Goal: Transaction & Acquisition: Download file/media

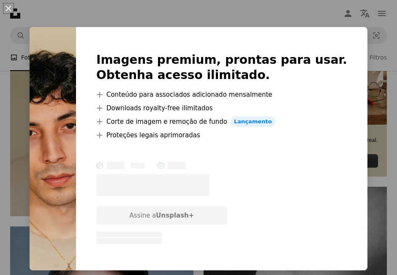
scroll to position [291, 0]
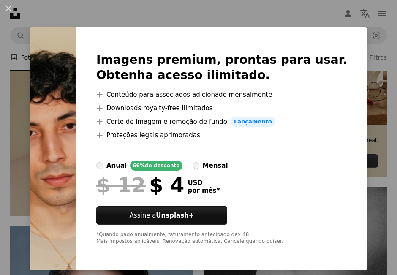
click at [376, 193] on div "An X shape Imagens premium, prontas para usar. Obtenha acesso ilimitado. A plus…" at bounding box center [198, 137] width 397 height 275
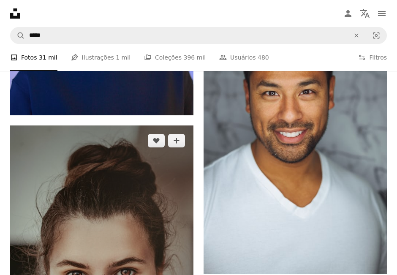
scroll to position [1224, 0]
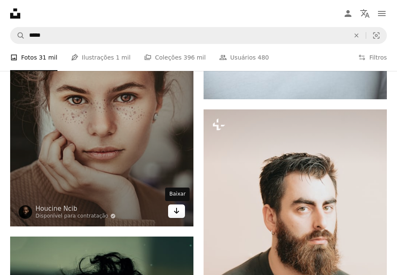
click at [178, 215] on icon "Arrow pointing down" at bounding box center [176, 211] width 7 height 10
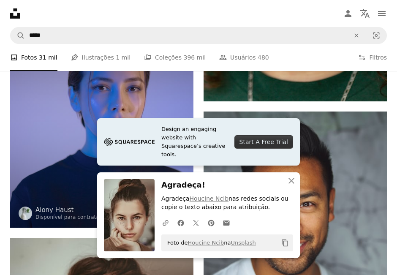
scroll to position [874, 0]
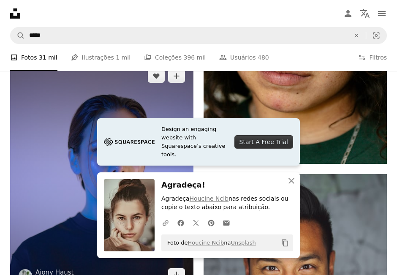
click at [55, 141] on img at bounding box center [101, 175] width 183 height 229
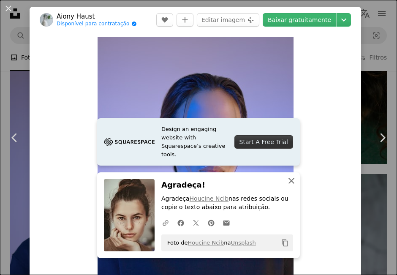
click at [289, 180] on icon "An X shape" at bounding box center [291, 181] width 10 height 10
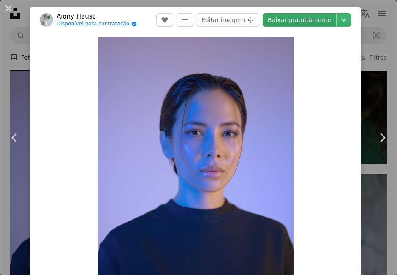
click at [329, 22] on link "Baixar gratuitamente" at bounding box center [300, 20] width 74 height 14
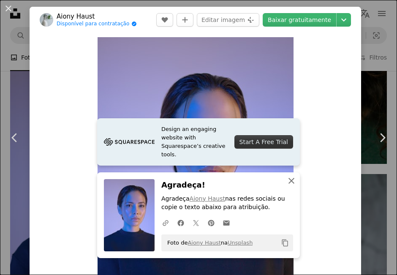
click at [291, 179] on icon "An X shape" at bounding box center [291, 181] width 10 height 10
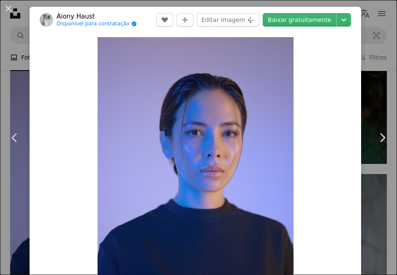
click at [391, 97] on div "An X shape Chevron left Chevron right Aiony Haust Disponível para contratação A…" at bounding box center [198, 137] width 397 height 275
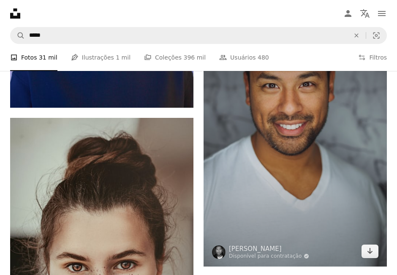
scroll to position [1108, 0]
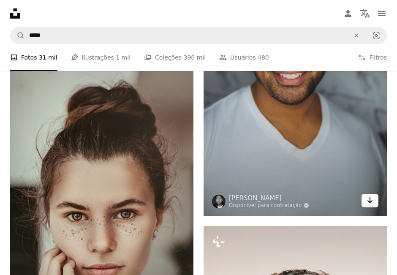
click at [372, 201] on icon "Baixar" at bounding box center [370, 200] width 5 height 6
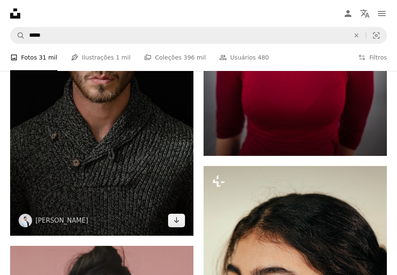
scroll to position [1749, 0]
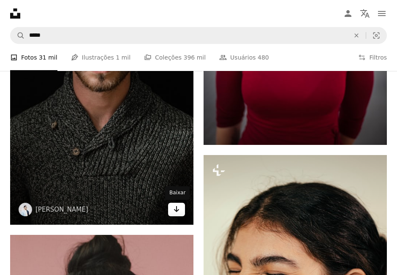
click at [177, 209] on icon "Baixar" at bounding box center [176, 209] width 5 height 6
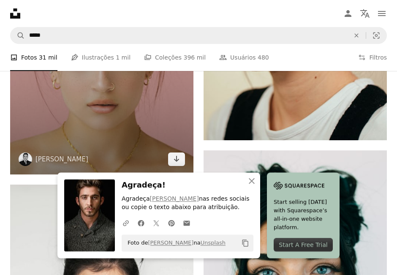
scroll to position [2040, 0]
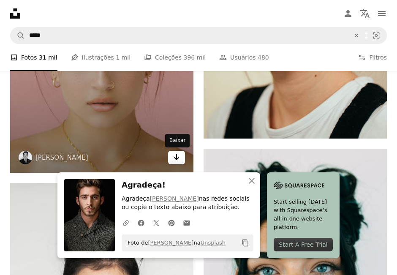
click at [178, 158] on icon "Baixar" at bounding box center [176, 157] width 5 height 6
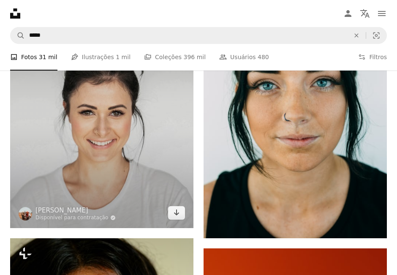
scroll to position [2274, 0]
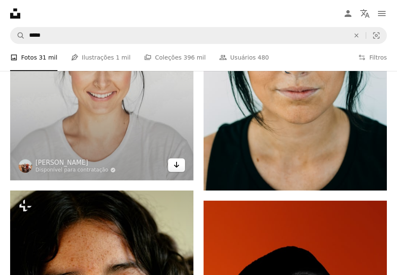
click at [175, 167] on icon "Arrow pointing down" at bounding box center [176, 165] width 7 height 10
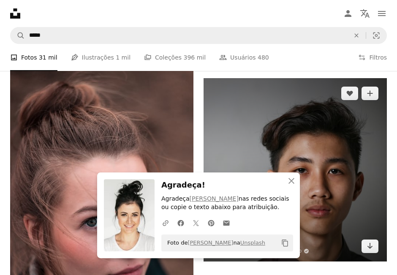
scroll to position [2682, 0]
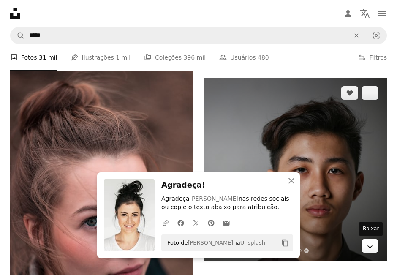
click at [366, 246] on link "Arrow pointing down" at bounding box center [370, 246] width 17 height 14
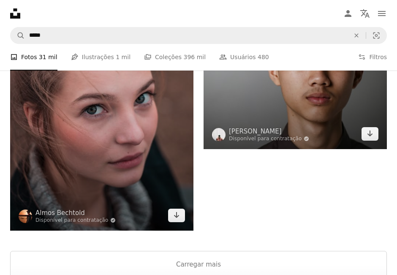
scroll to position [2798, 0]
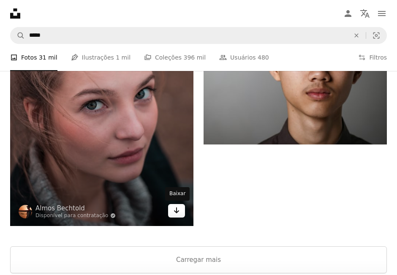
click at [178, 207] on icon "Arrow pointing down" at bounding box center [176, 210] width 7 height 10
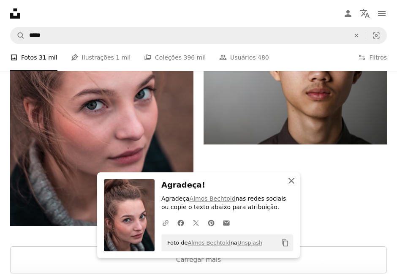
click at [292, 182] on icon "An X shape" at bounding box center [291, 181] width 10 height 10
